Goal: Navigation & Orientation: Find specific page/section

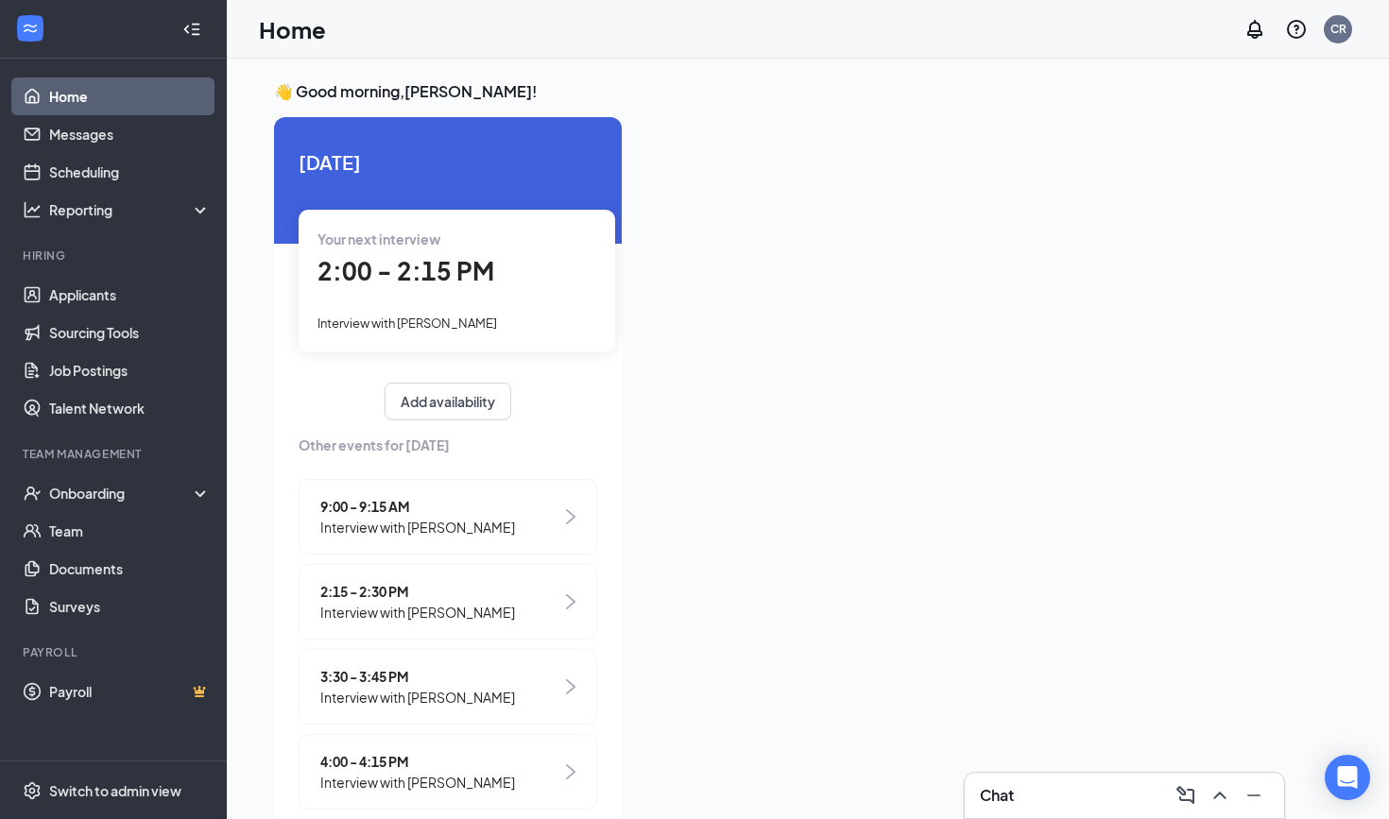
click at [60, 101] on link "Home" at bounding box center [130, 96] width 162 height 38
click at [80, 304] on link "Applicants" at bounding box center [130, 295] width 162 height 38
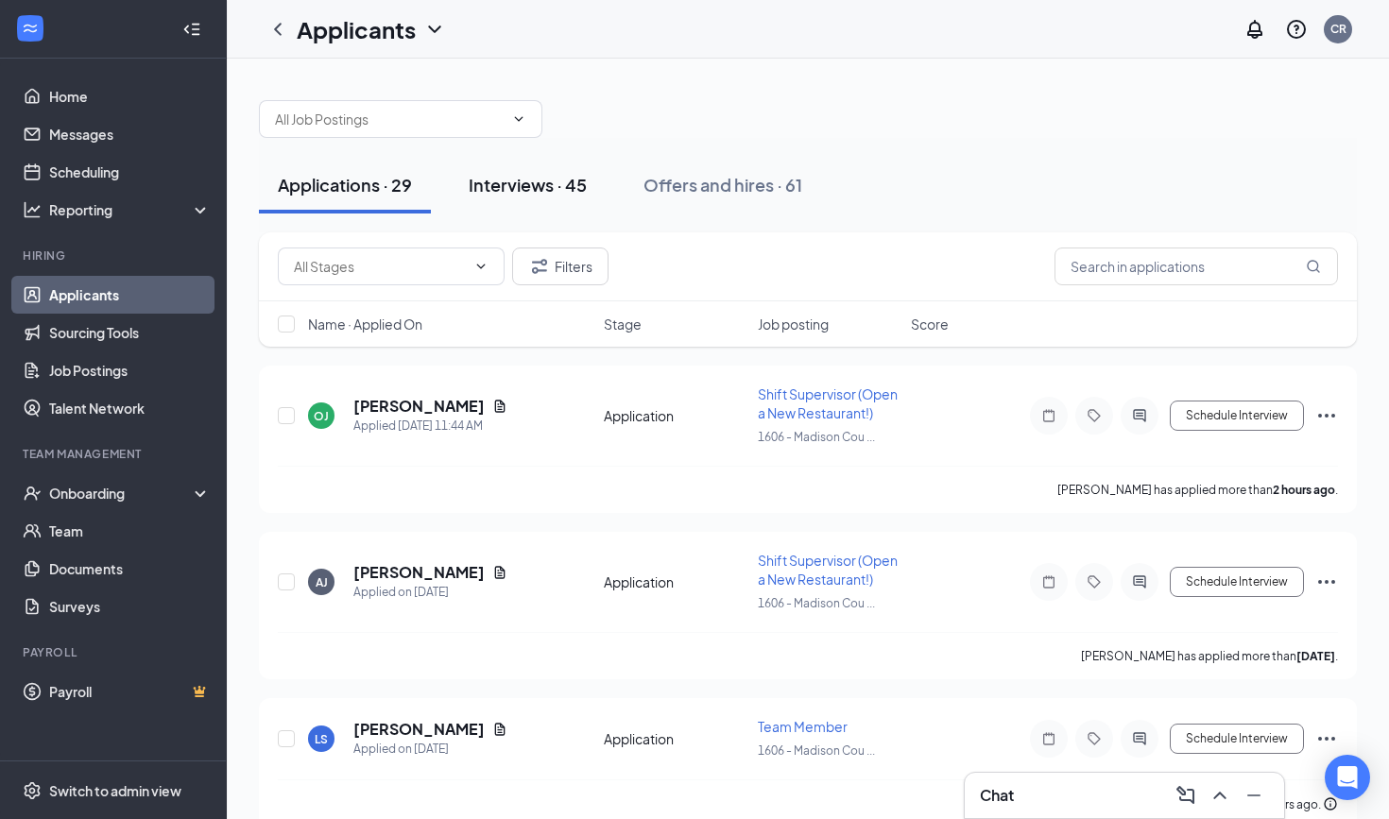
click at [529, 199] on button "Interviews · 45" at bounding box center [528, 185] width 156 height 57
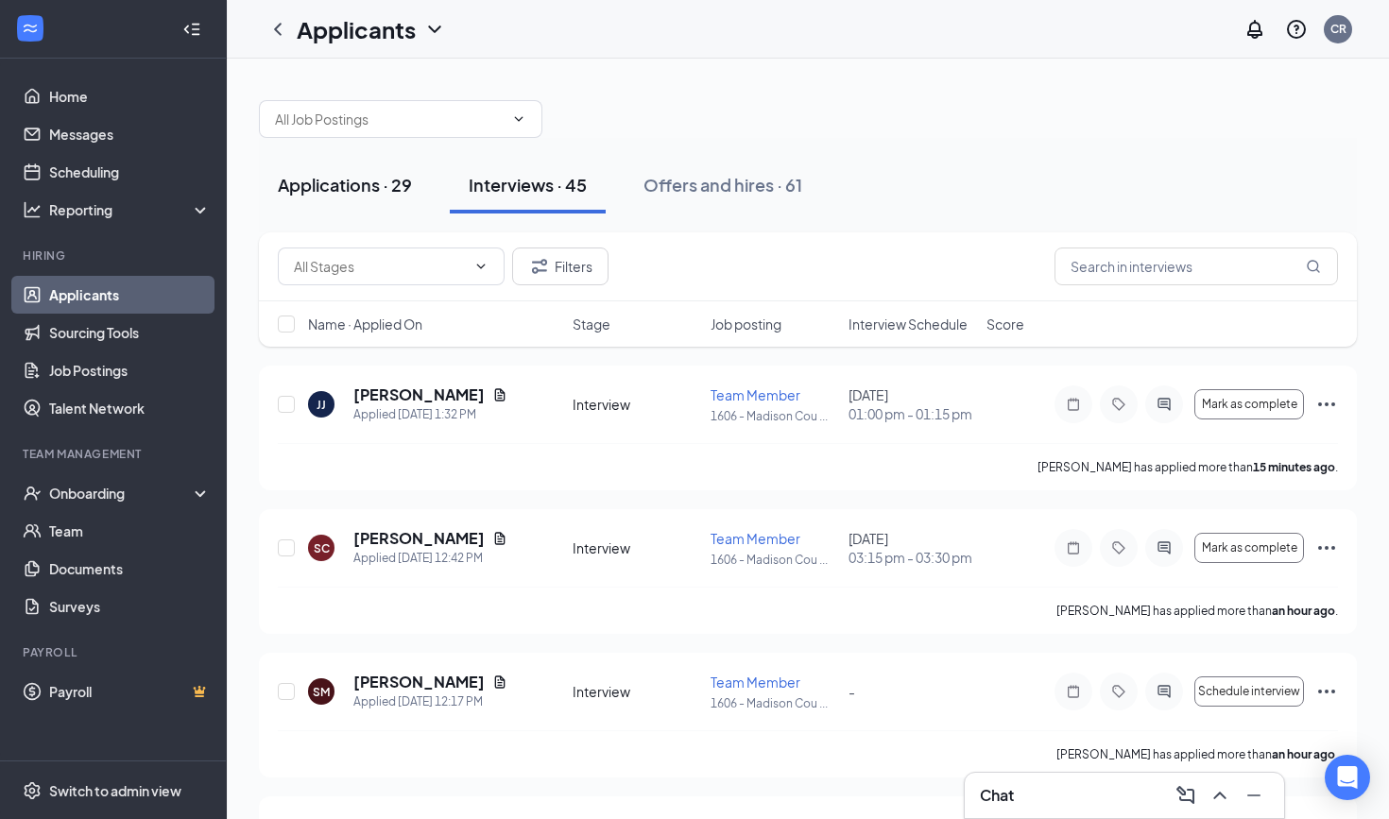
click at [366, 180] on div "Applications · 29" at bounding box center [345, 185] width 134 height 24
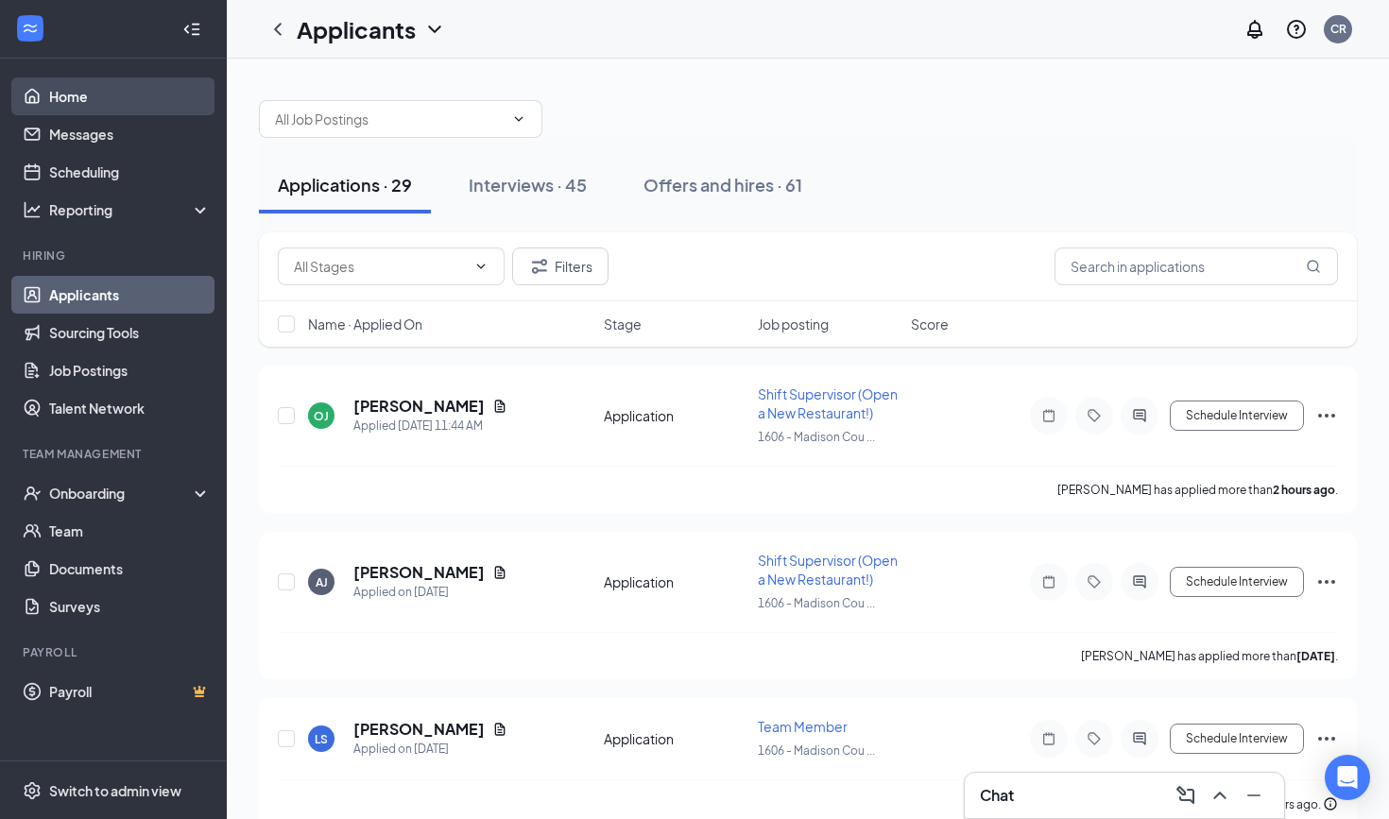
click at [88, 99] on link "Home" at bounding box center [130, 96] width 162 height 38
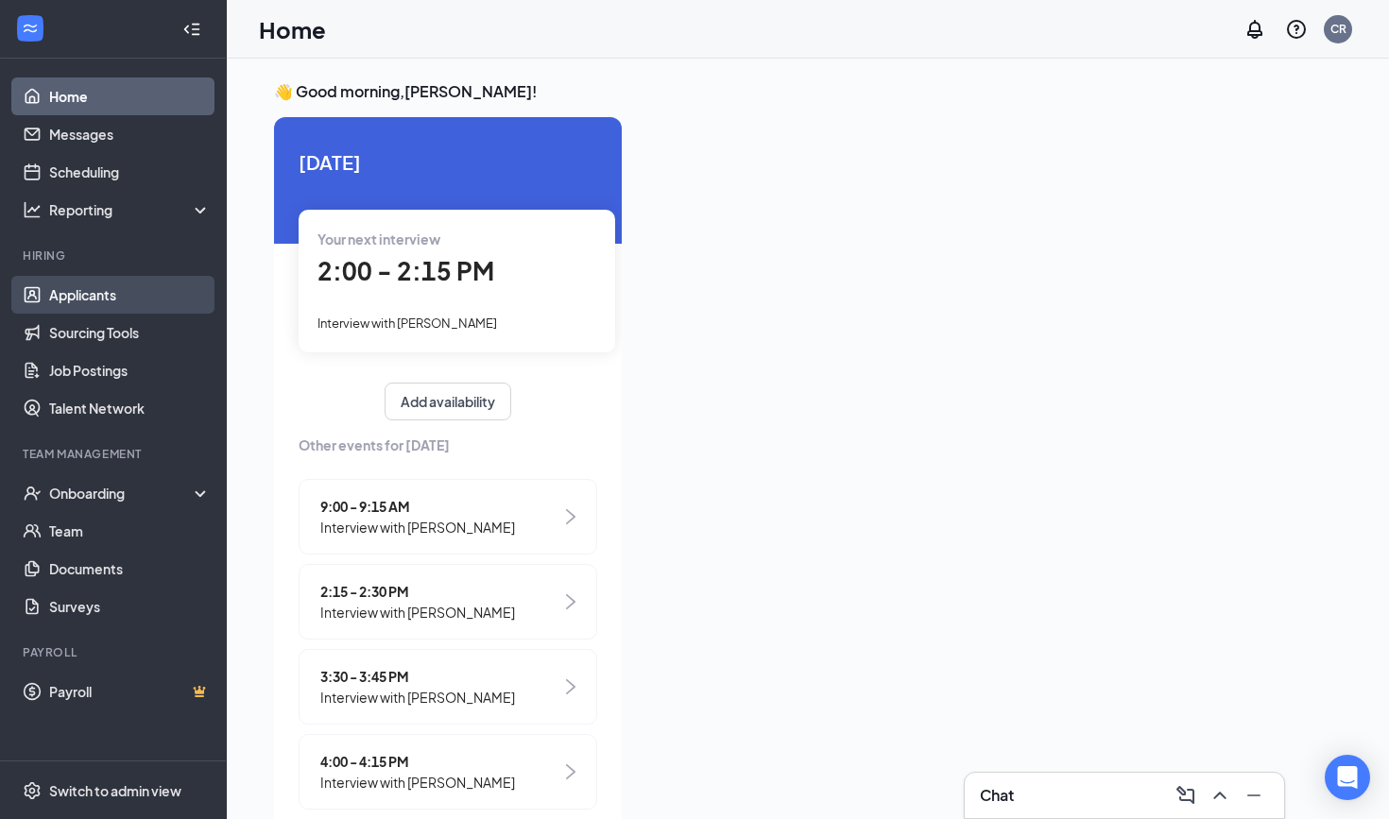
click at [124, 296] on link "Applicants" at bounding box center [130, 295] width 162 height 38
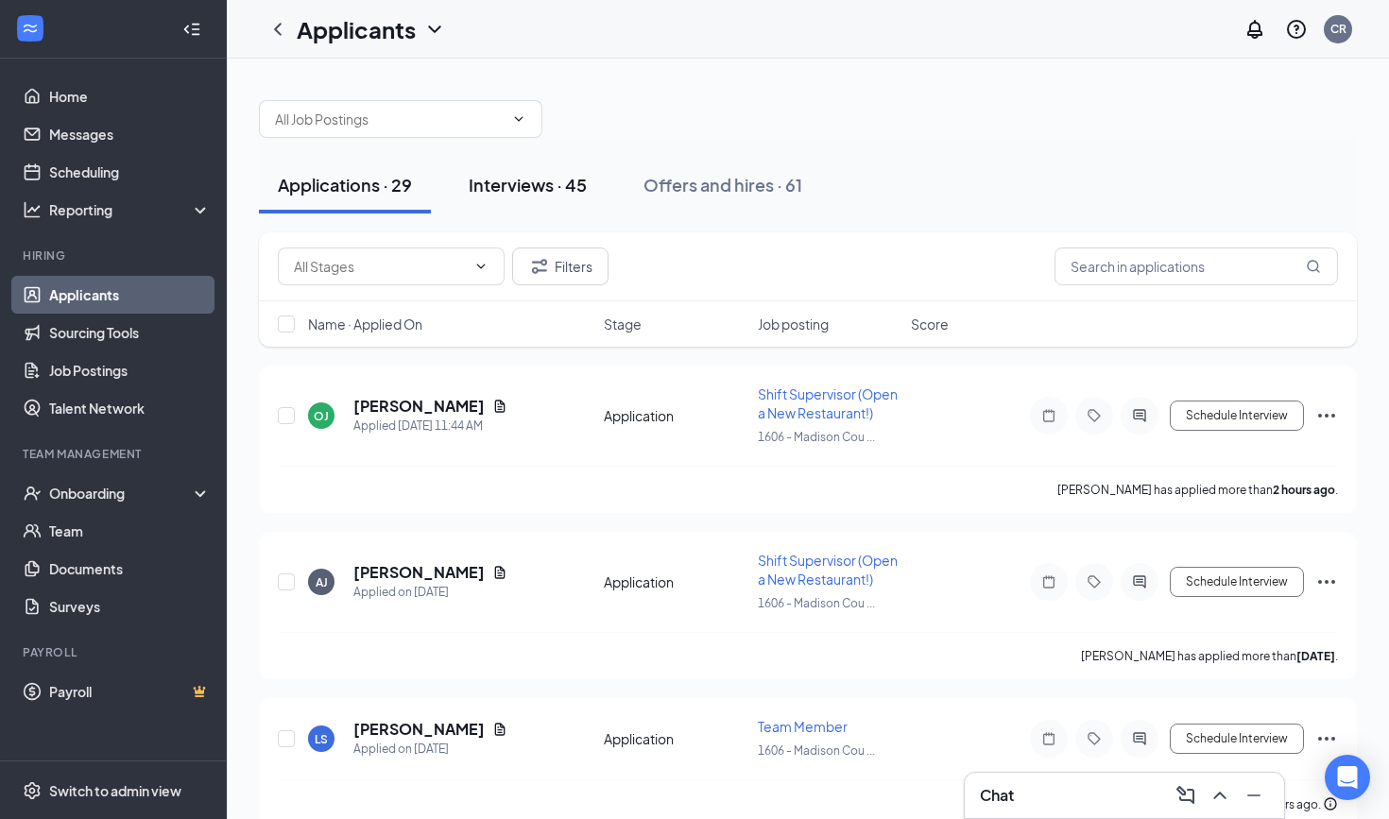
click at [500, 196] on div "Interviews · 45" at bounding box center [528, 185] width 118 height 24
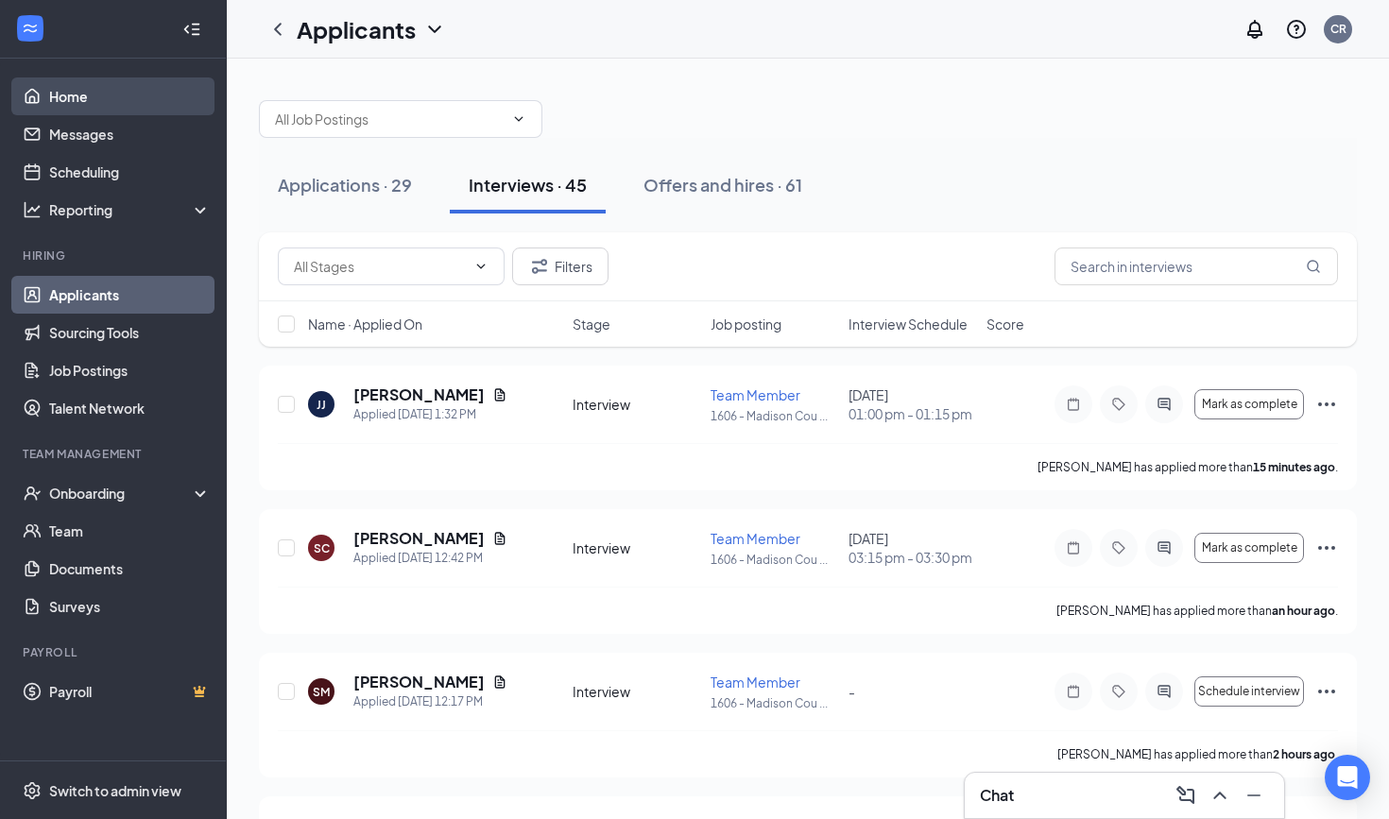
click at [142, 111] on link "Home" at bounding box center [130, 96] width 162 height 38
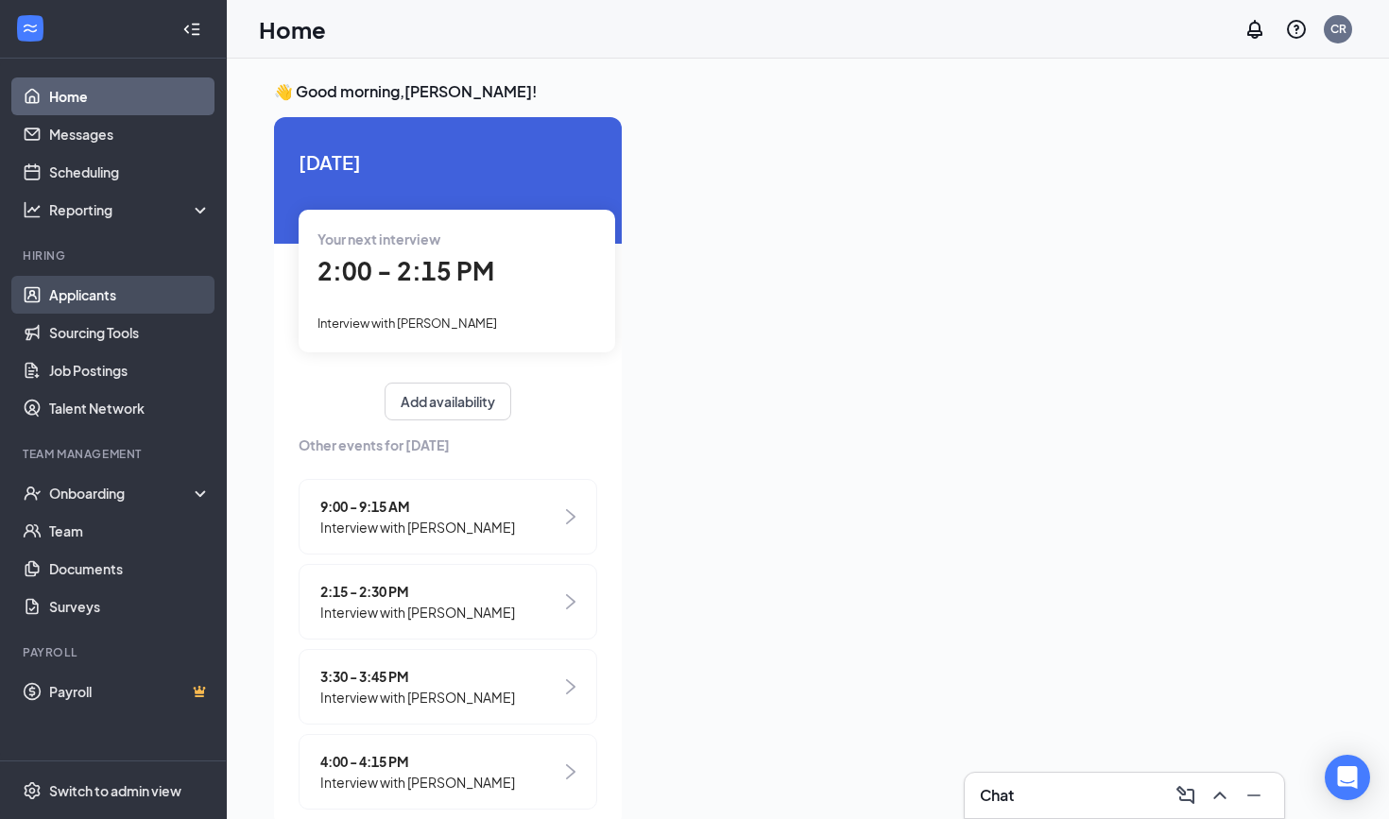
click at [110, 290] on link "Applicants" at bounding box center [130, 295] width 162 height 38
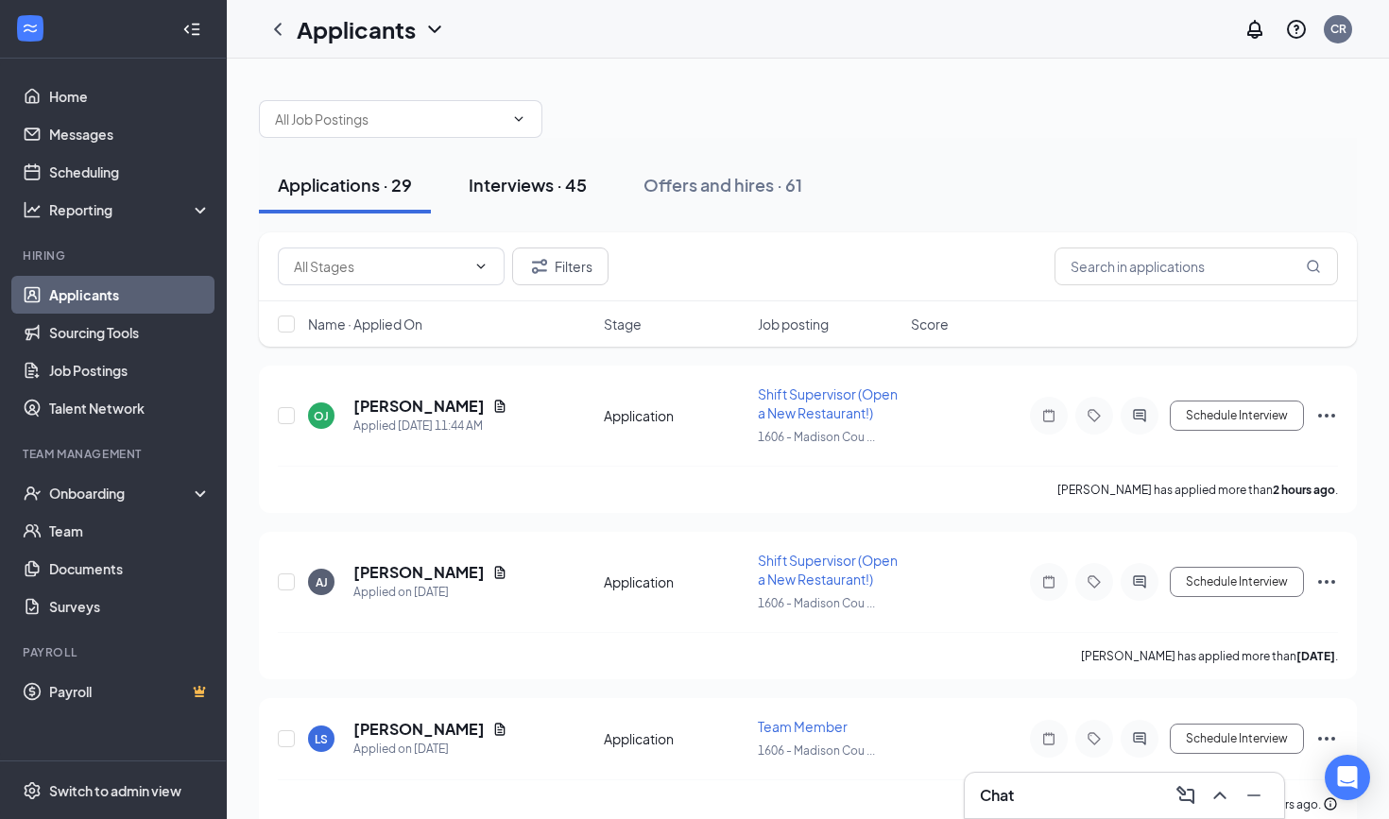
click at [565, 191] on div "Interviews · 45" at bounding box center [528, 185] width 118 height 24
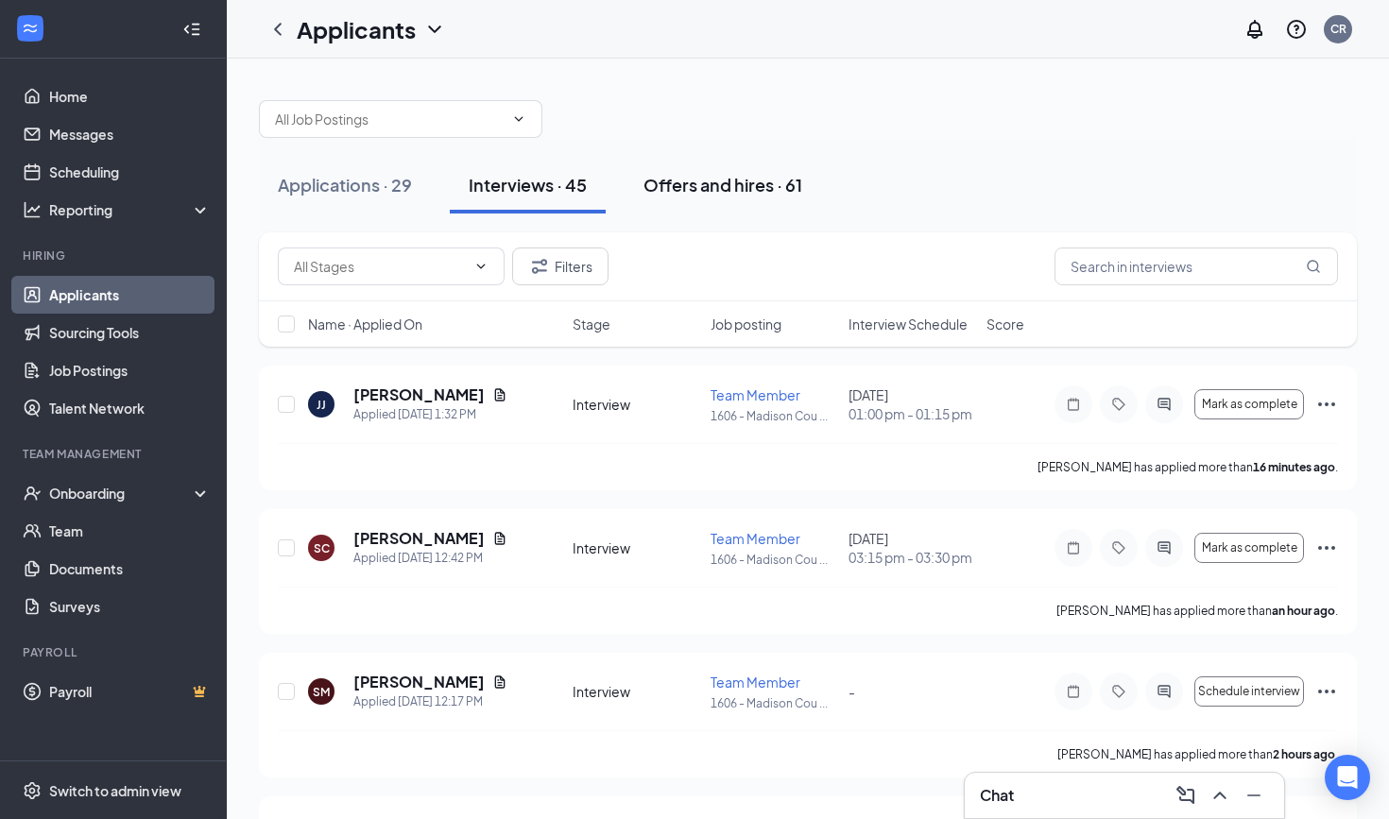
click at [723, 208] on button "Offers and hires · 61" at bounding box center [723, 185] width 197 height 57
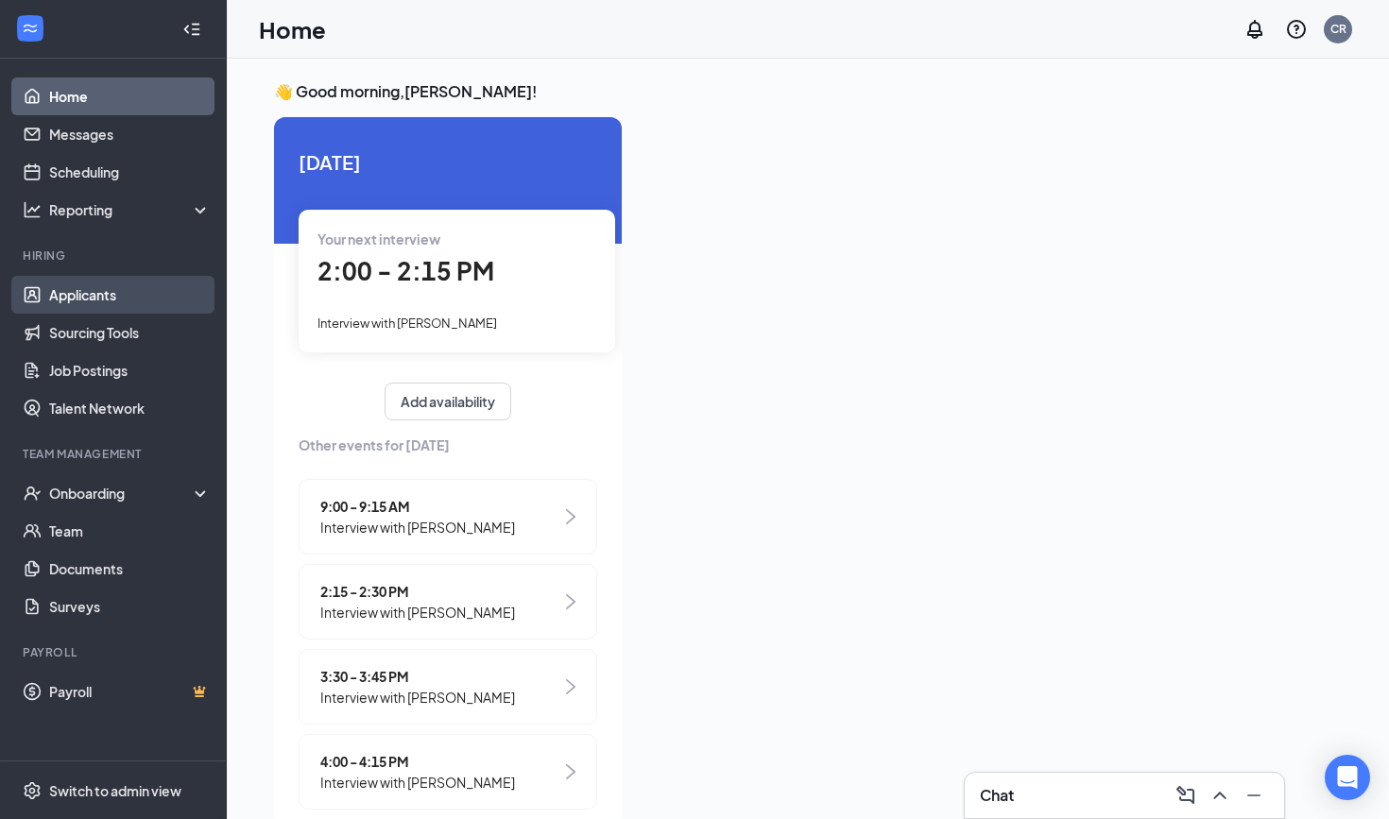
click at [80, 308] on link "Applicants" at bounding box center [130, 295] width 162 height 38
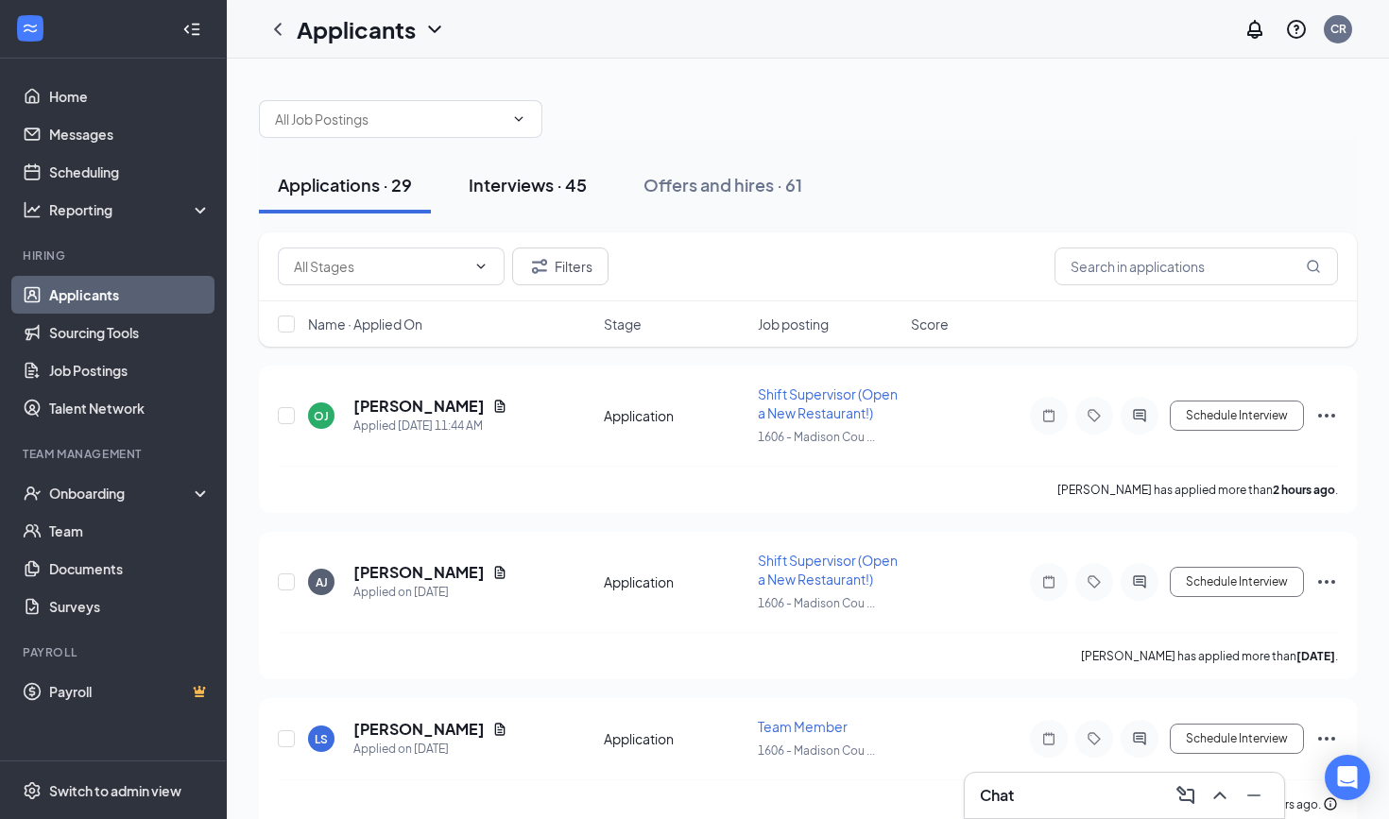
click at [500, 197] on button "Interviews · 45" at bounding box center [528, 185] width 156 height 57
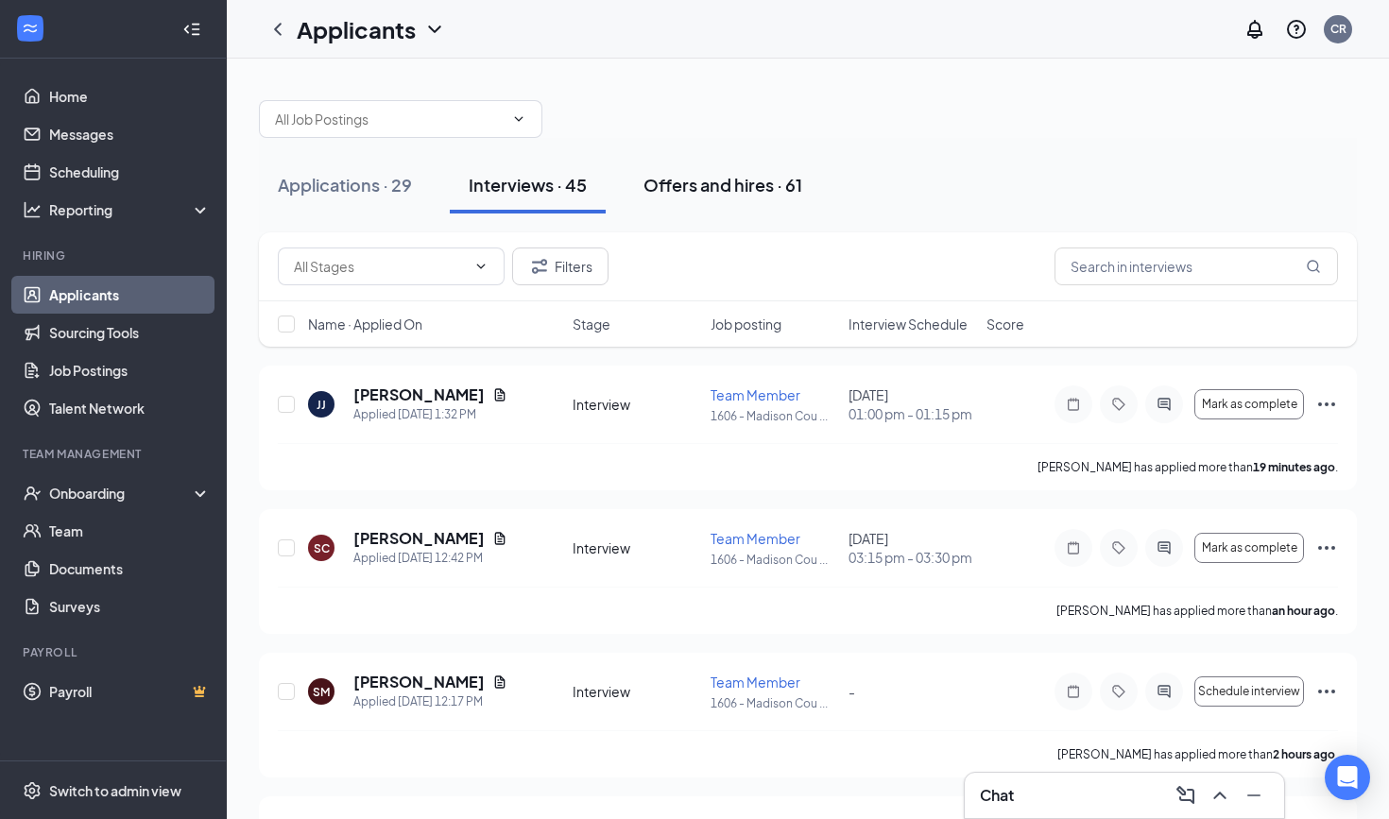
click at [701, 192] on div "Offers and hires · 61" at bounding box center [722, 185] width 159 height 24
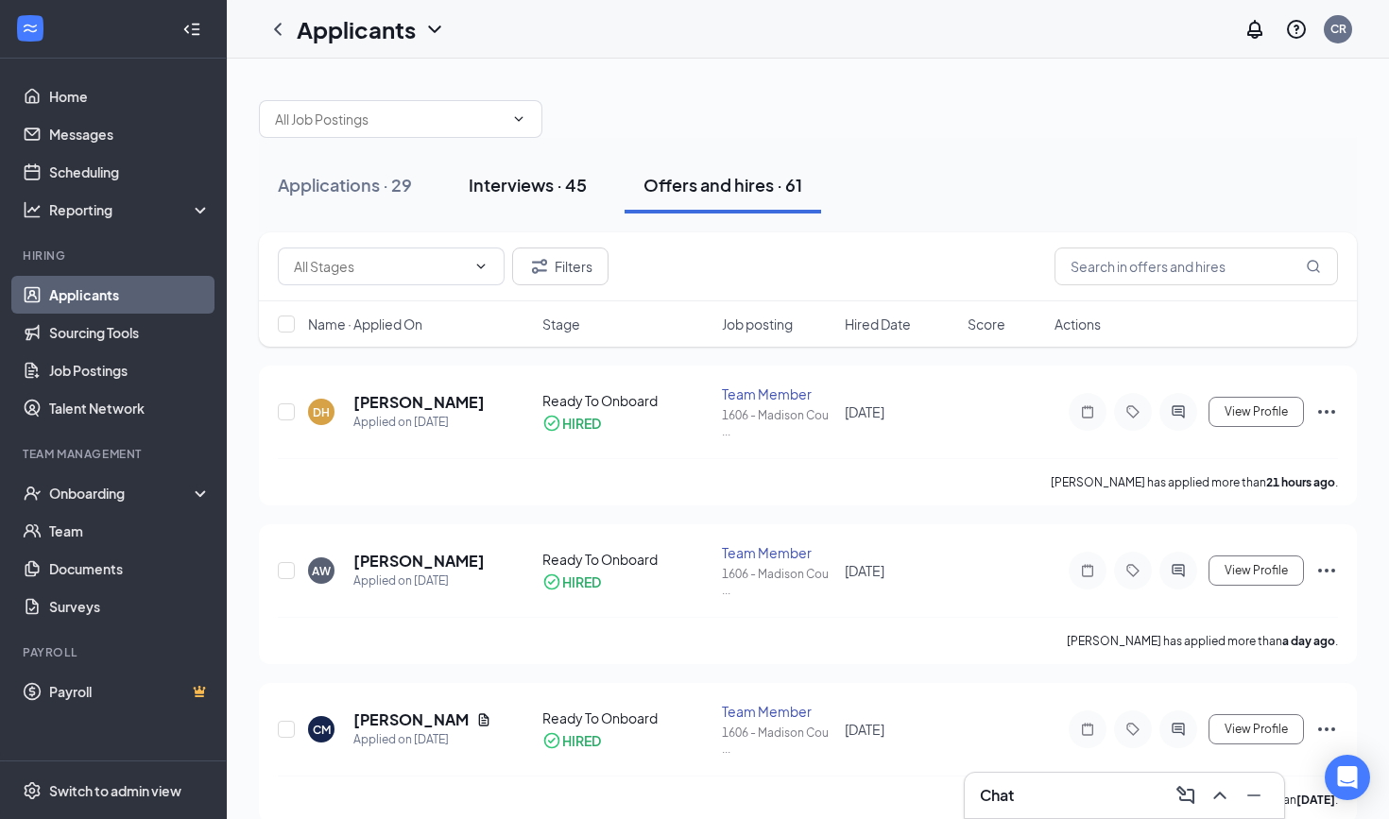
click at [524, 194] on div "Interviews · 45" at bounding box center [528, 185] width 118 height 24
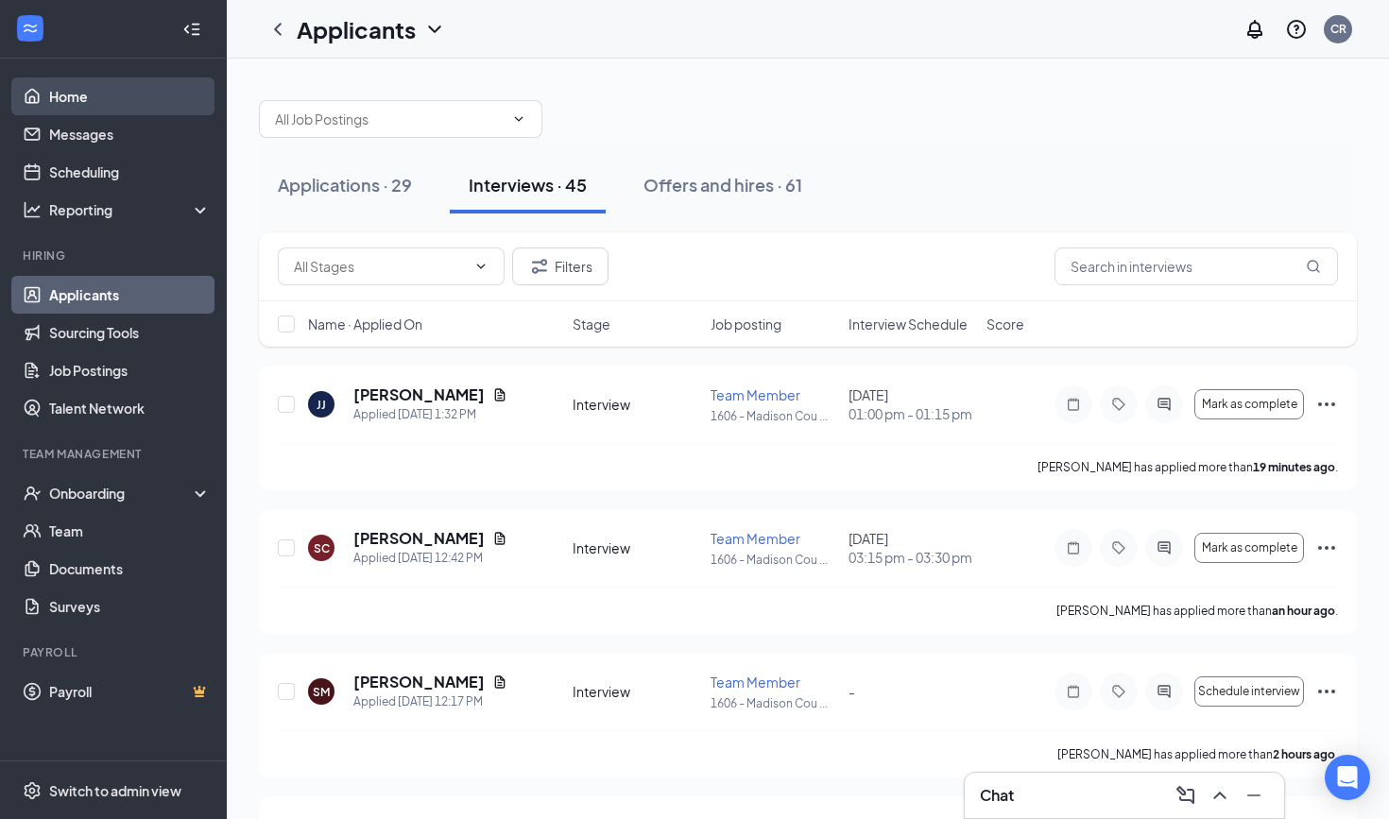
click at [90, 105] on link "Home" at bounding box center [130, 96] width 162 height 38
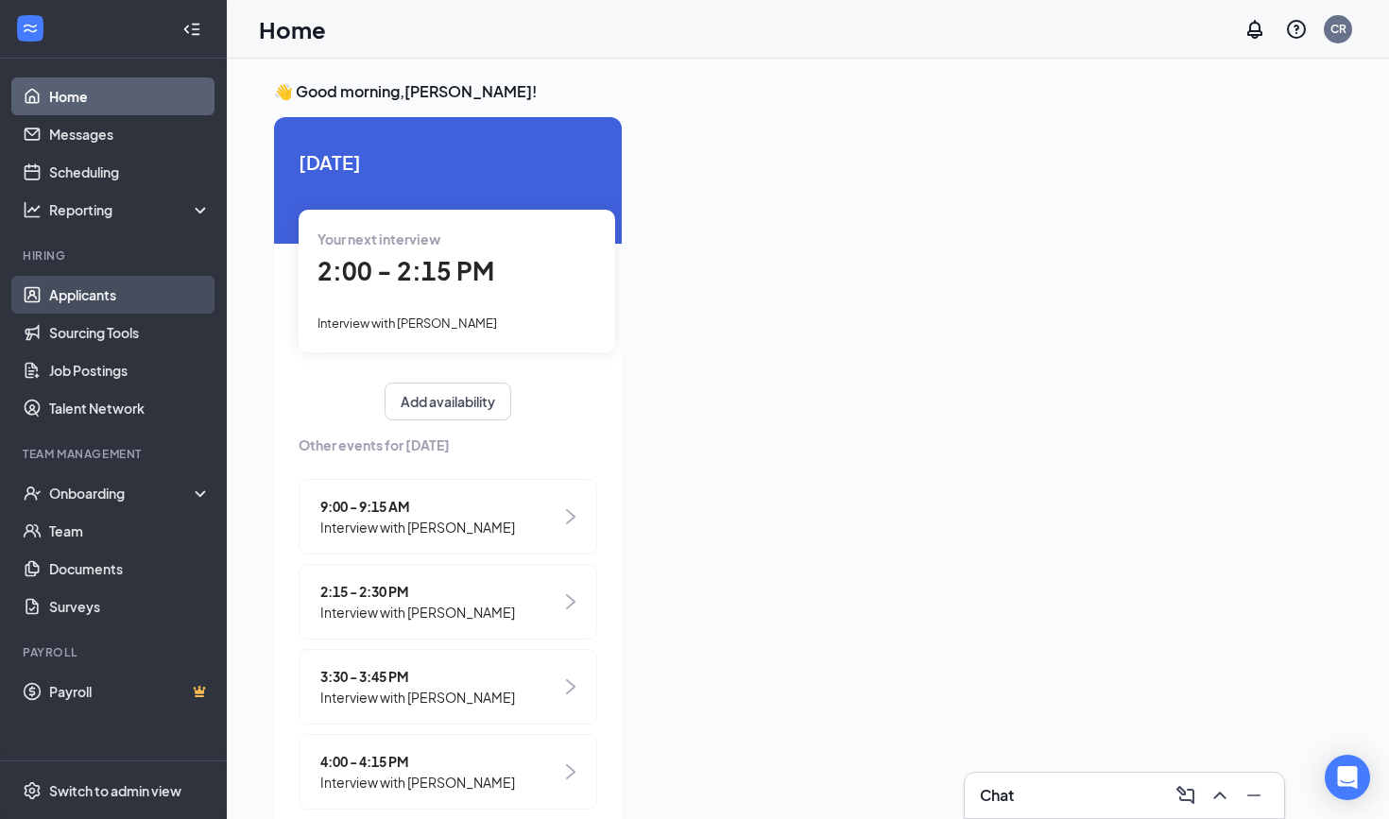
click at [105, 308] on link "Applicants" at bounding box center [130, 295] width 162 height 38
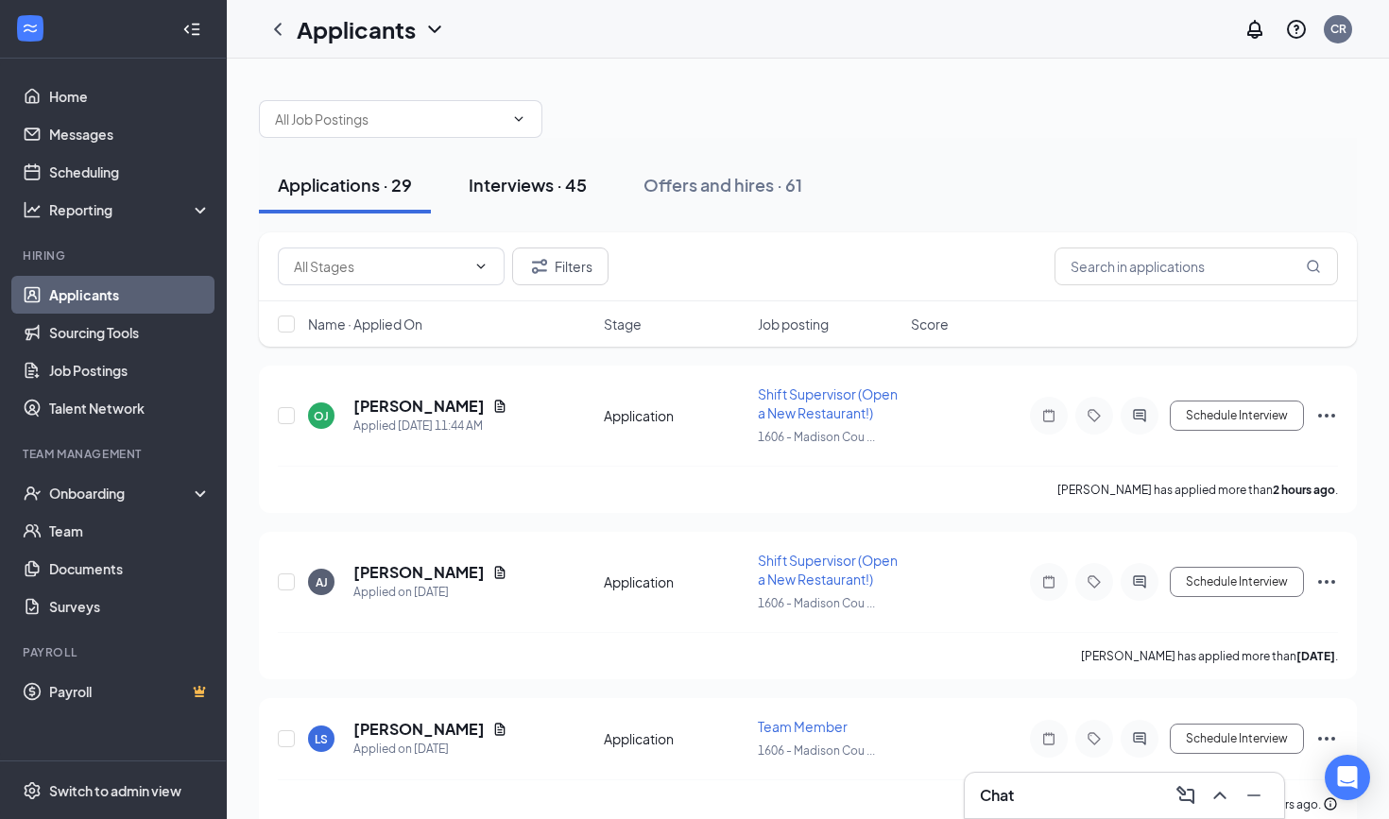
click at [545, 199] on button "Interviews · 45" at bounding box center [528, 185] width 156 height 57
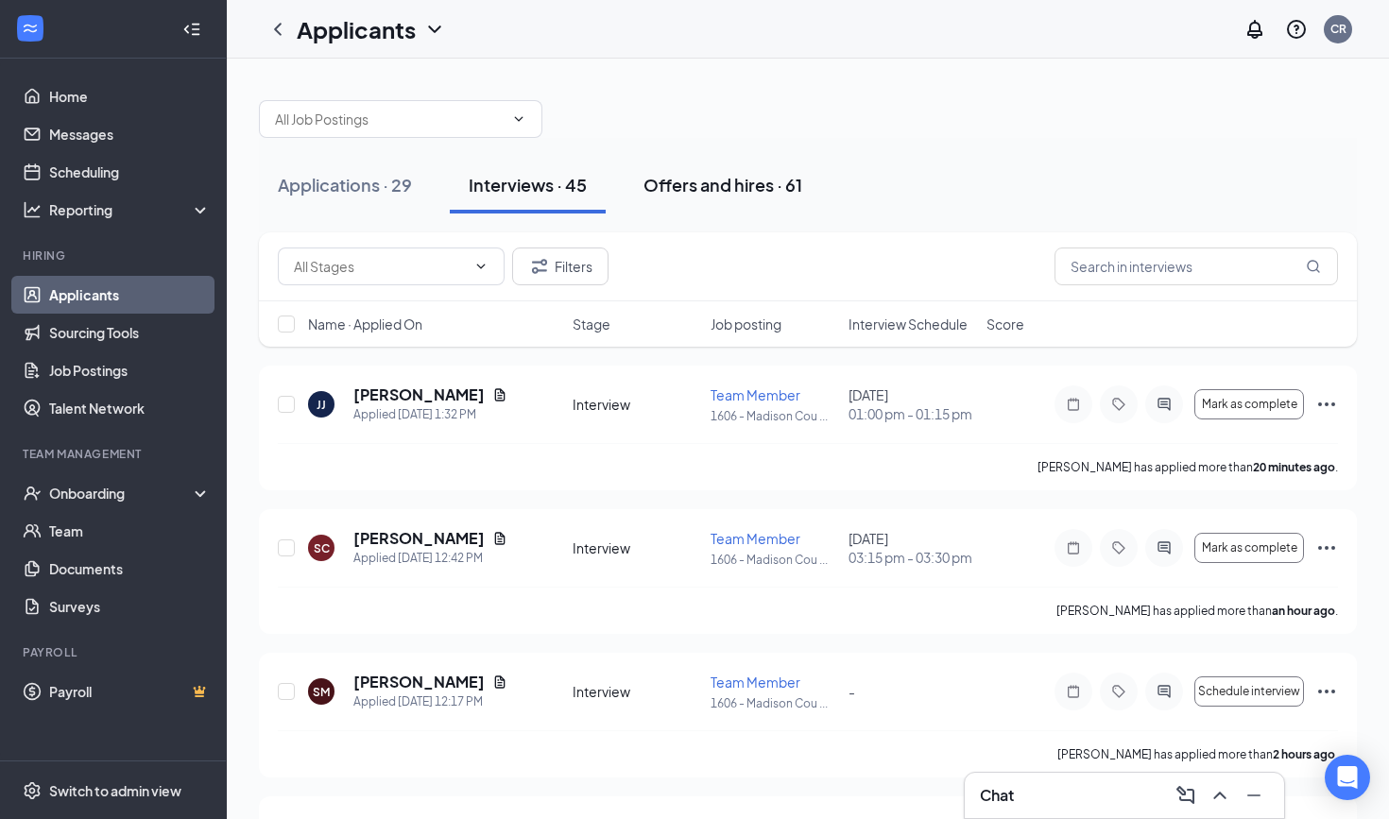
click at [699, 178] on div "Offers and hires · 61" at bounding box center [722, 185] width 159 height 24
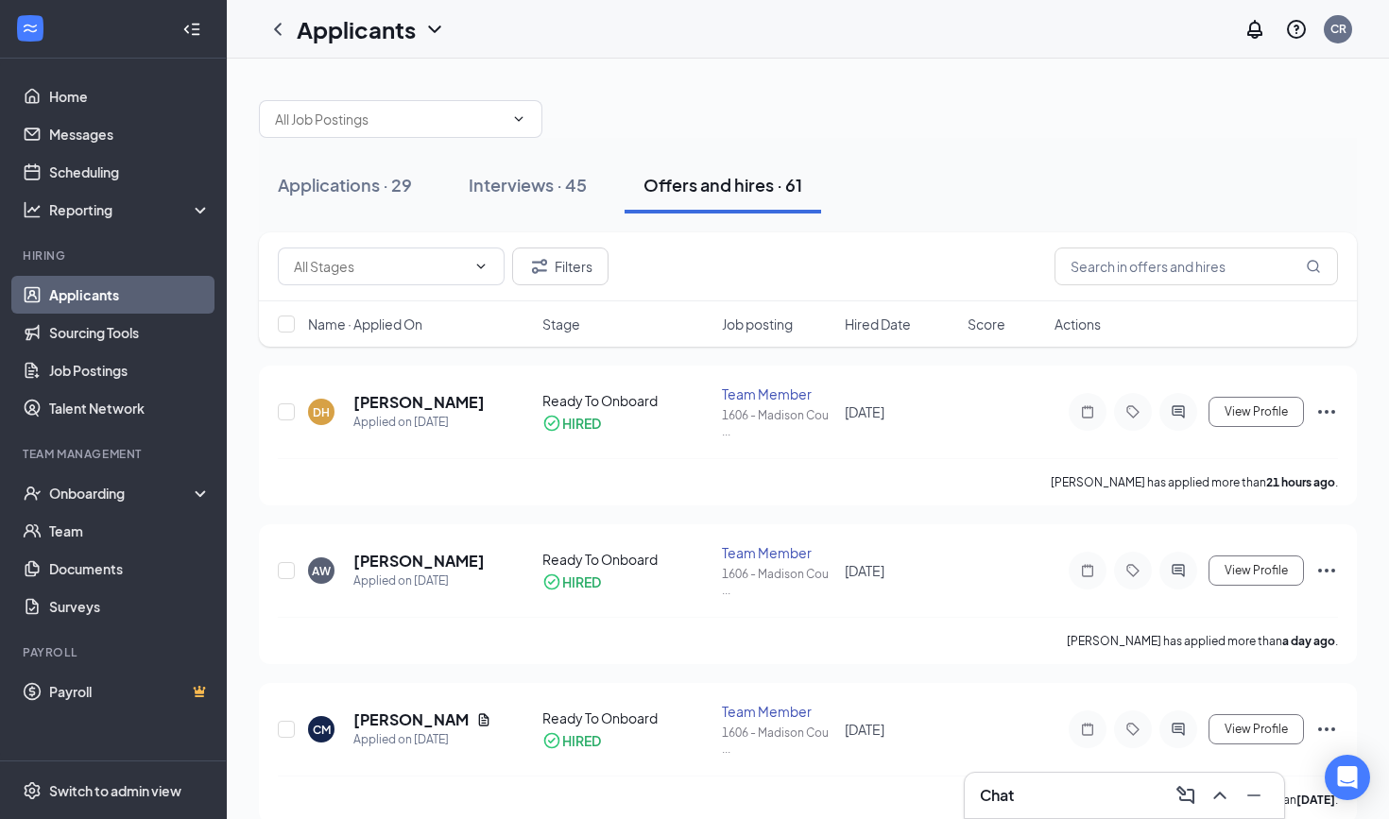
click at [950, 94] on div at bounding box center [808, 109] width 1098 height 57
click at [77, 97] on link "Home" at bounding box center [130, 96] width 162 height 38
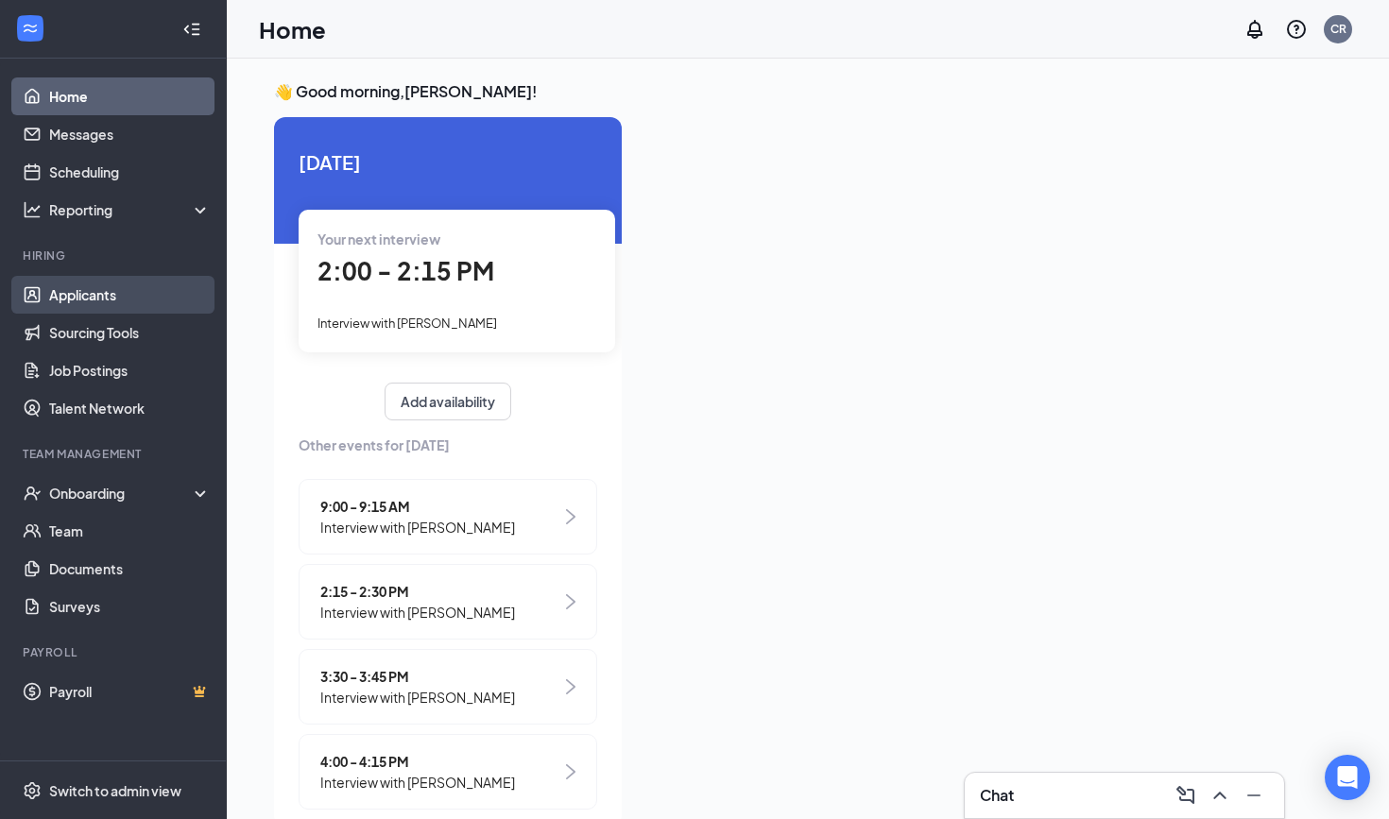
click at [80, 296] on link "Applicants" at bounding box center [130, 295] width 162 height 38
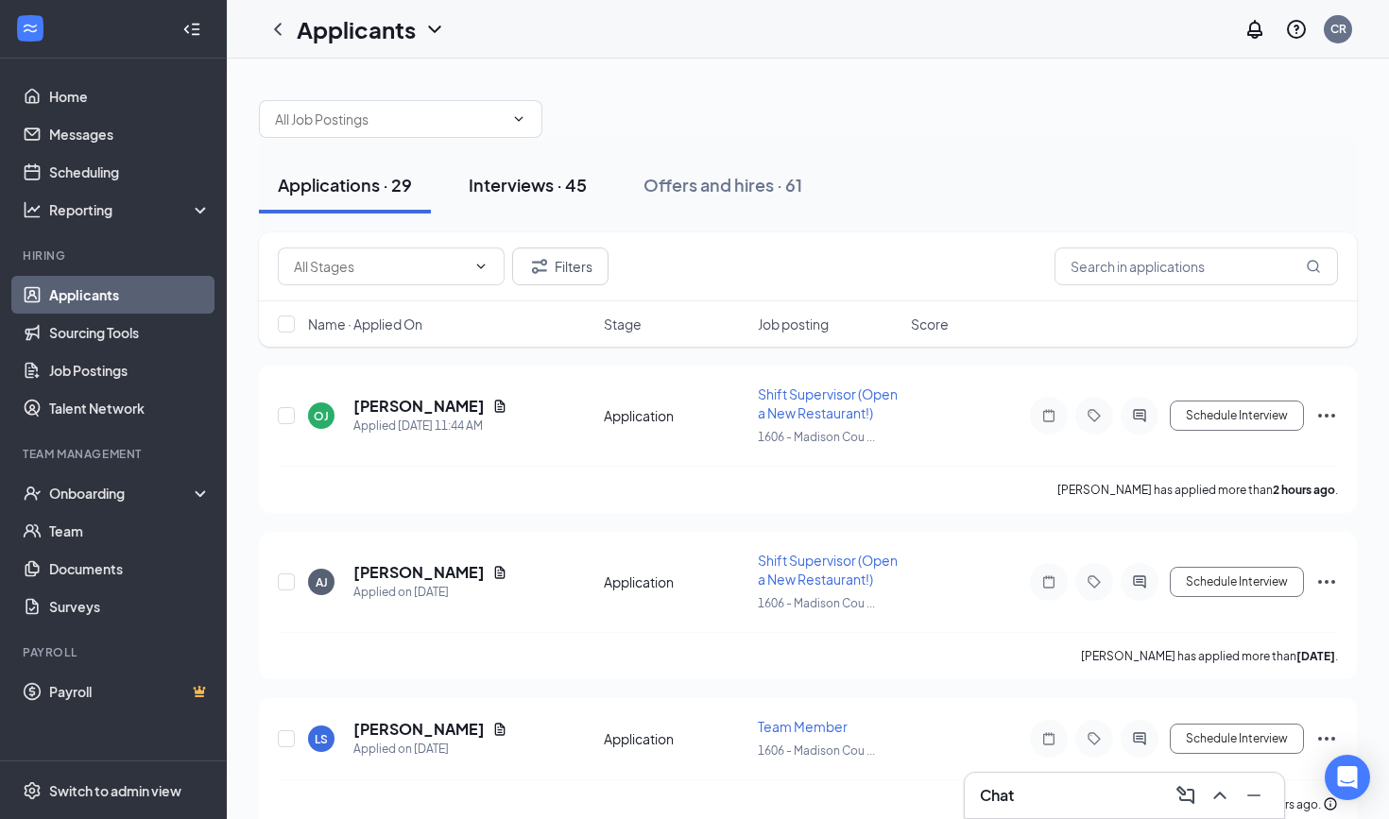
click at [527, 198] on button "Interviews · 45" at bounding box center [528, 185] width 156 height 57
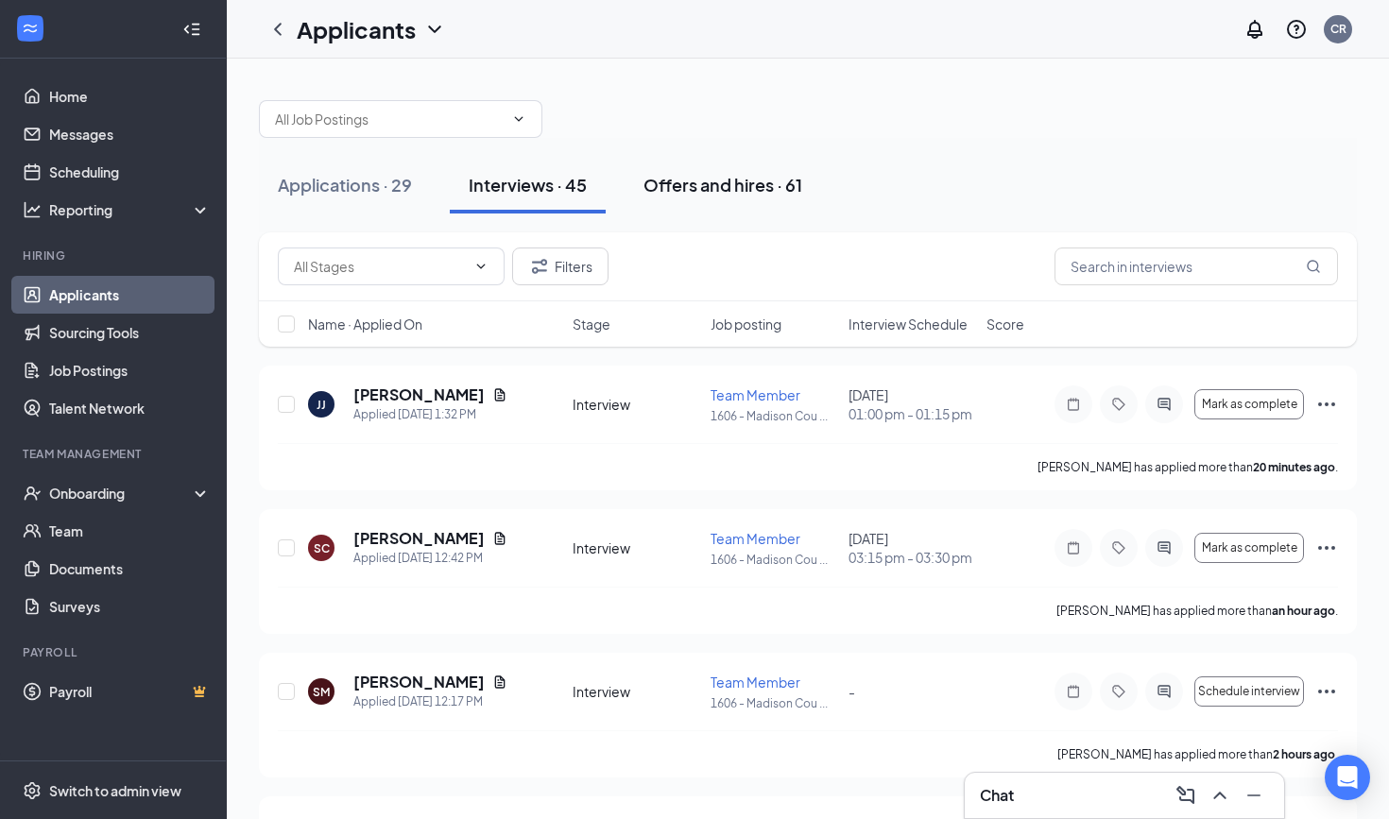
click at [723, 187] on div "Offers and hires · 61" at bounding box center [722, 185] width 159 height 24
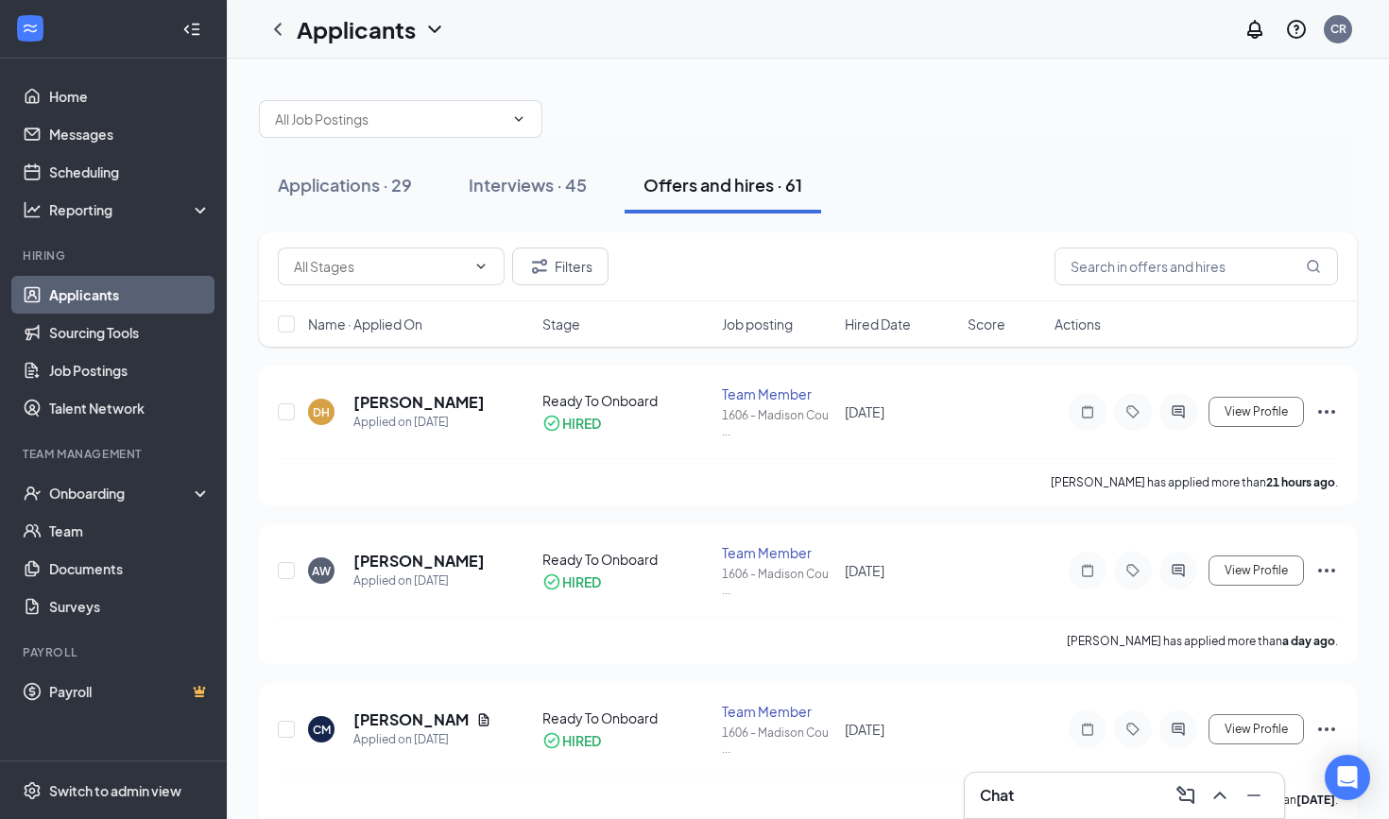
drag, startPoint x: 509, startPoint y: 201, endPoint x: 826, endPoint y: 179, distance: 317.3
click at [826, 179] on div "Applications · 29 Interviews · 45 Offers and hires · 61" at bounding box center [808, 185] width 1098 height 57
click at [509, 174] on div "Interviews · 45" at bounding box center [528, 185] width 118 height 24
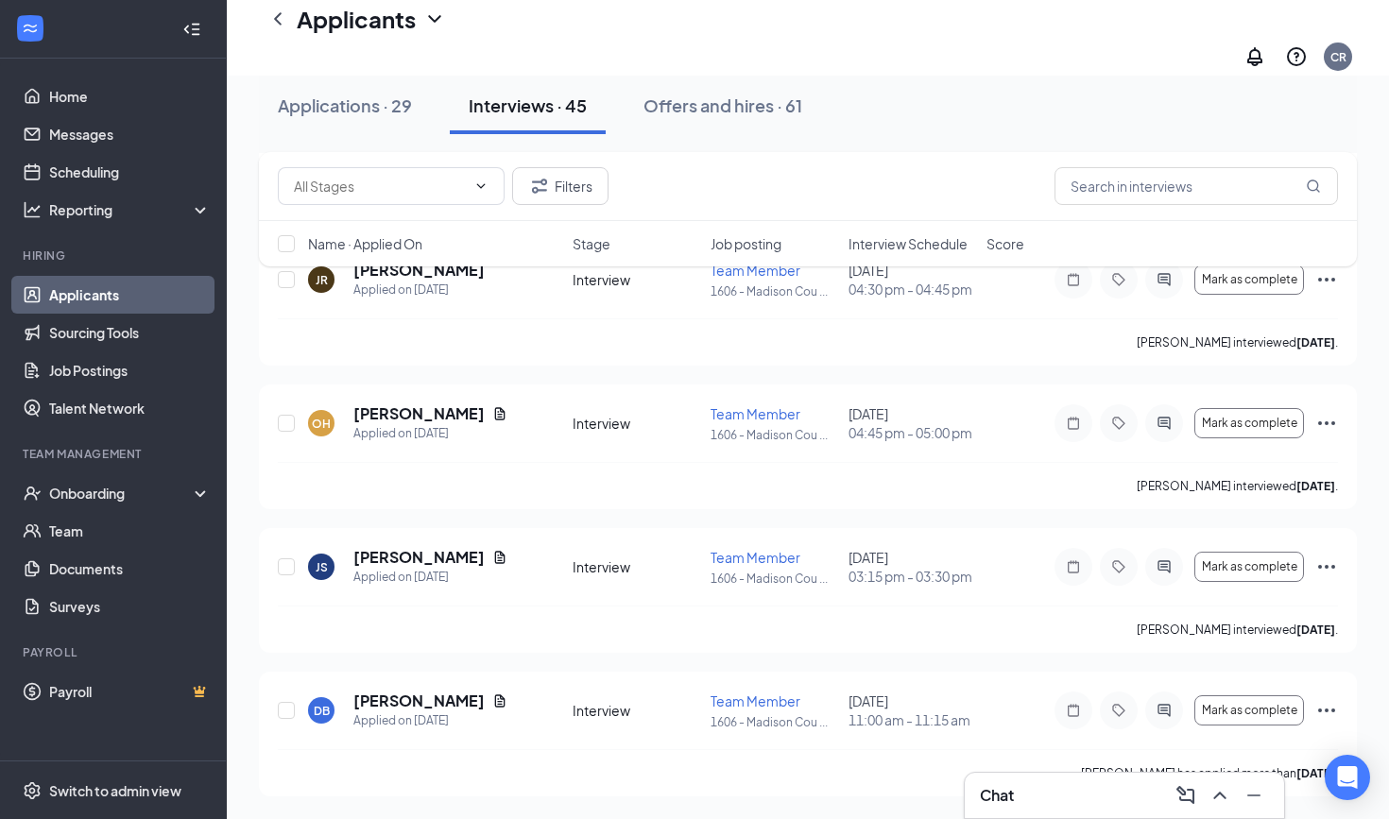
scroll to position [6138, 0]
click at [316, 149] on div "Applications · 29 Interviews · 45 Offers and hires · 61" at bounding box center [808, 106] width 1098 height 94
